Goal: Navigation & Orientation: Find specific page/section

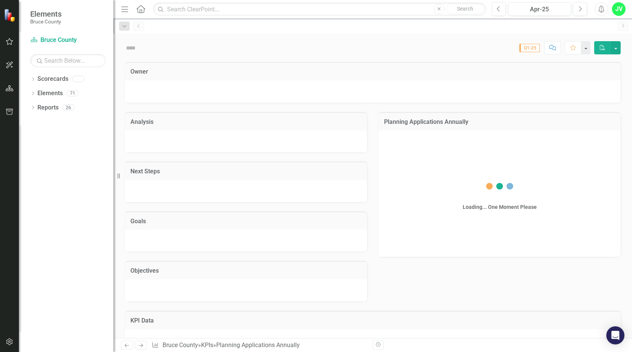
click at [32, 108] on icon "Dropdown" at bounding box center [32, 108] width 5 height 4
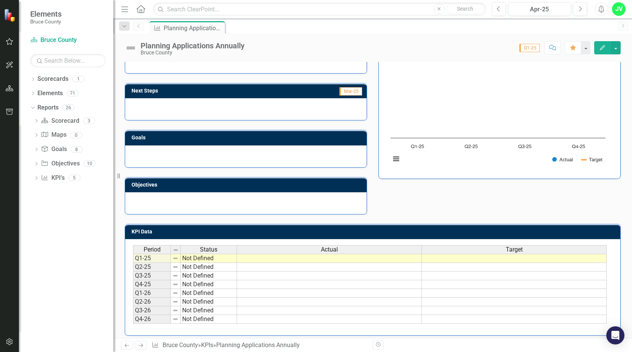
scroll to position [81, 0]
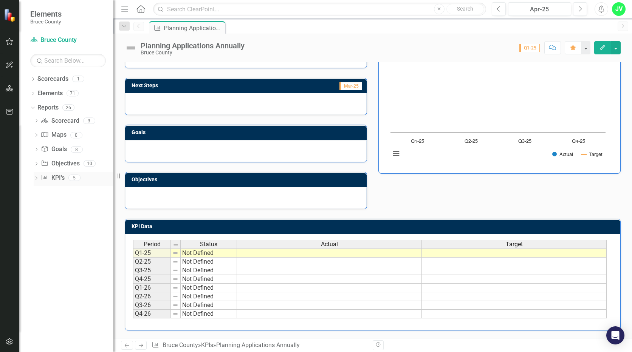
click at [36, 175] on div "Dropdown KPI KPI's 5" at bounding box center [74, 179] width 80 height 14
click at [39, 178] on icon "Dropdown" at bounding box center [36, 179] width 5 height 4
click at [43, 191] on div "KPIs" at bounding box center [76, 191] width 73 height 7
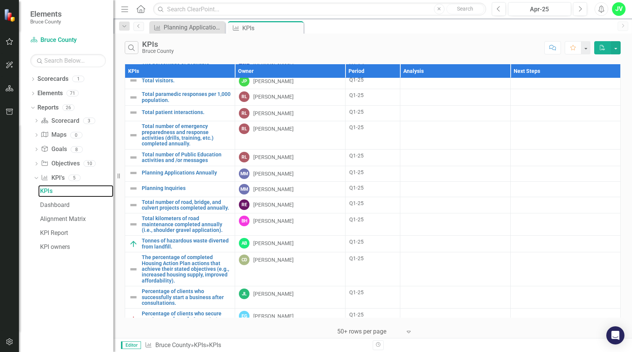
scroll to position [227, 0]
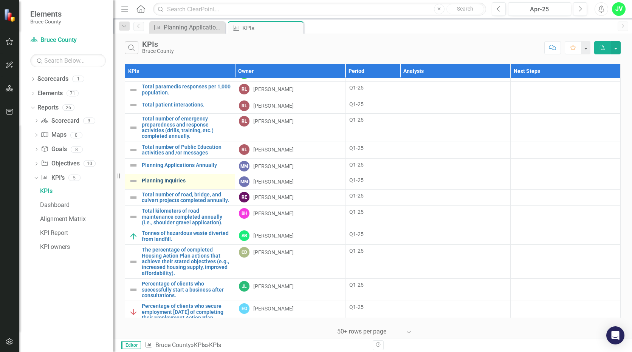
click at [167, 178] on link "Planning Inquiries" at bounding box center [186, 181] width 89 height 6
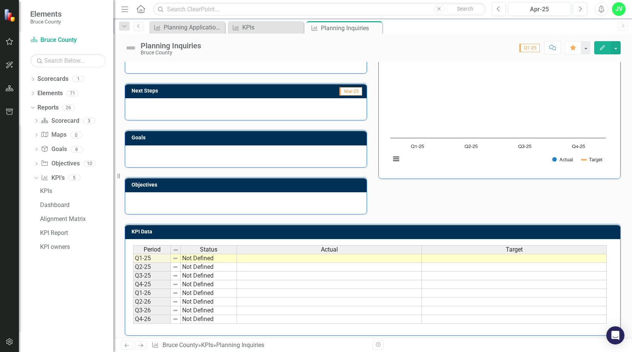
scroll to position [81, 0]
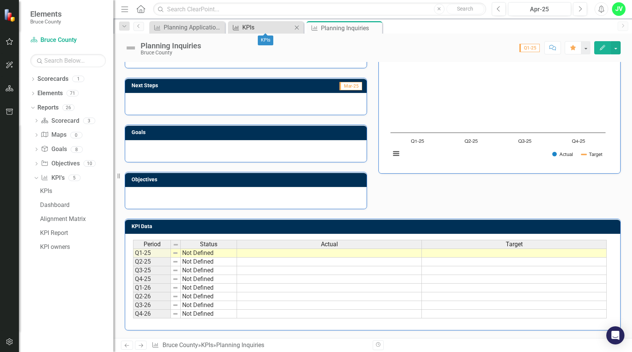
click at [262, 28] on div "KPIs" at bounding box center [267, 27] width 50 height 9
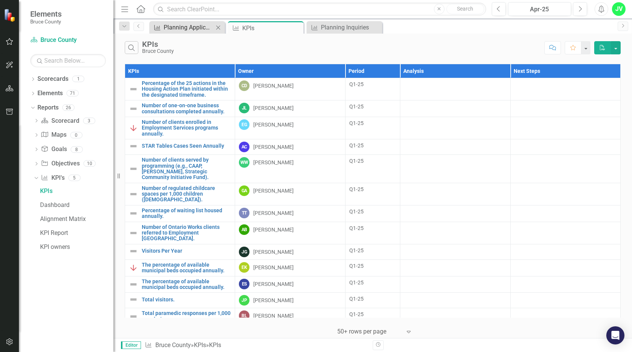
click at [193, 25] on div "Planning Applications Annually" at bounding box center [189, 27] width 50 height 9
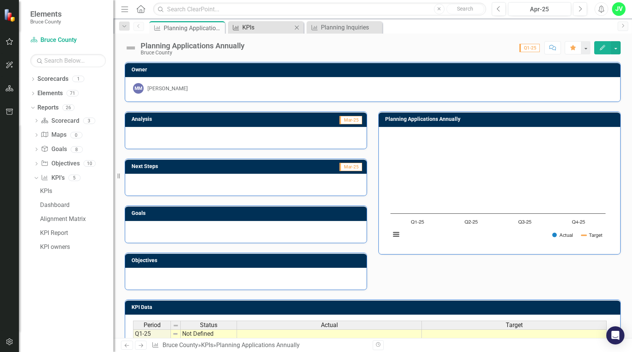
click at [260, 30] on div "KPIs" at bounding box center [267, 27] width 50 height 9
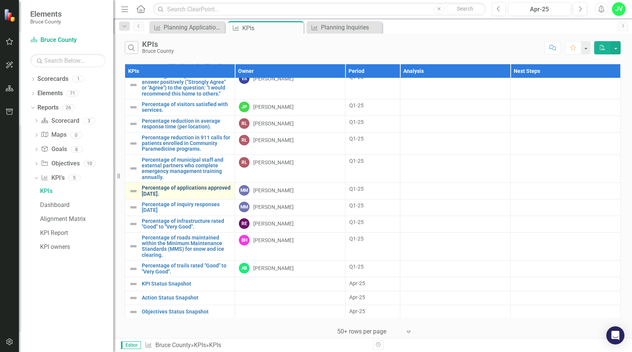
scroll to position [613, 0]
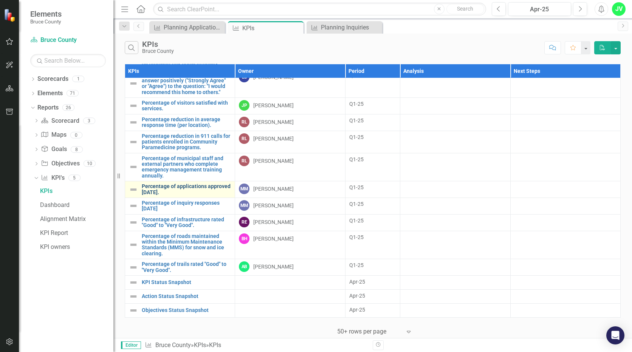
click at [178, 187] on link "Percentage of applications approved [DATE]." at bounding box center [186, 190] width 89 height 12
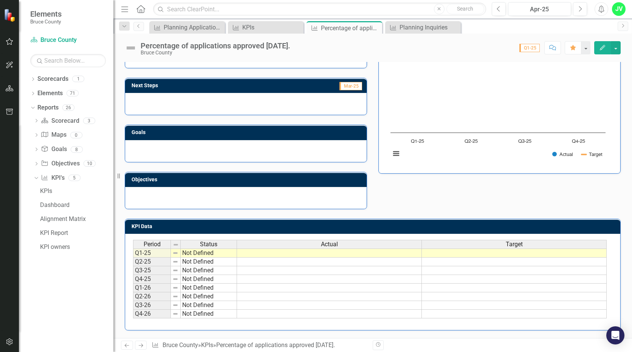
scroll to position [43, 0]
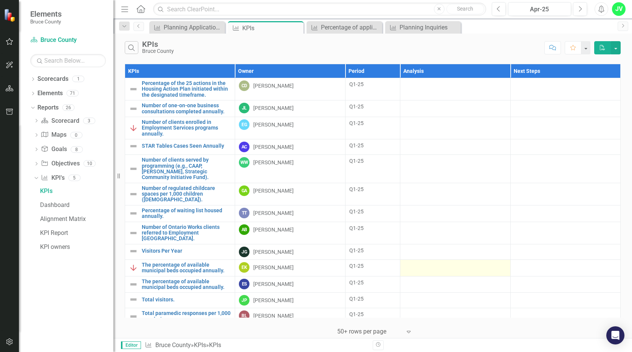
drag, startPoint x: 484, startPoint y: 317, endPoint x: 500, endPoint y: 204, distance: 114.1
click at [164, 26] on div "Planning Applications Annually" at bounding box center [189, 27] width 50 height 9
